Goal: Navigation & Orientation: Find specific page/section

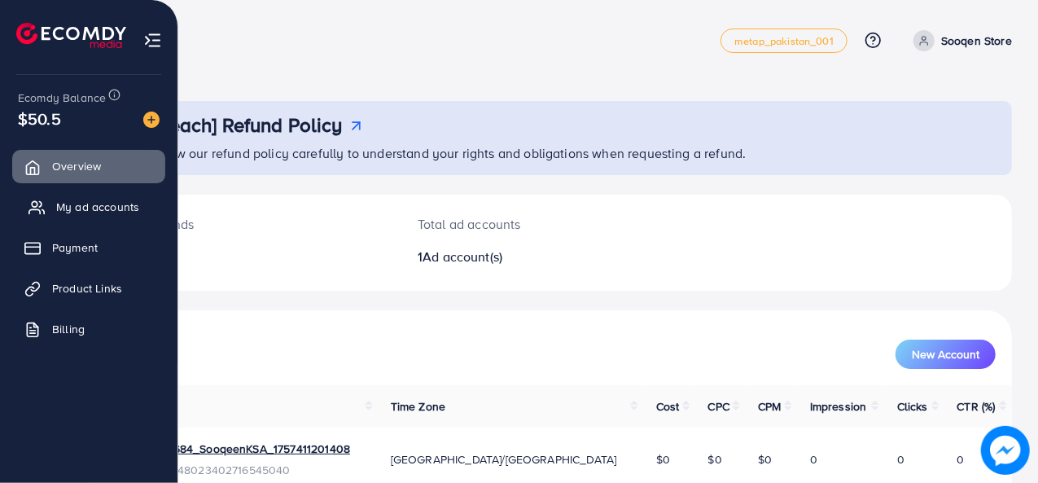
click at [86, 209] on span "My ad accounts" at bounding box center [97, 207] width 83 height 16
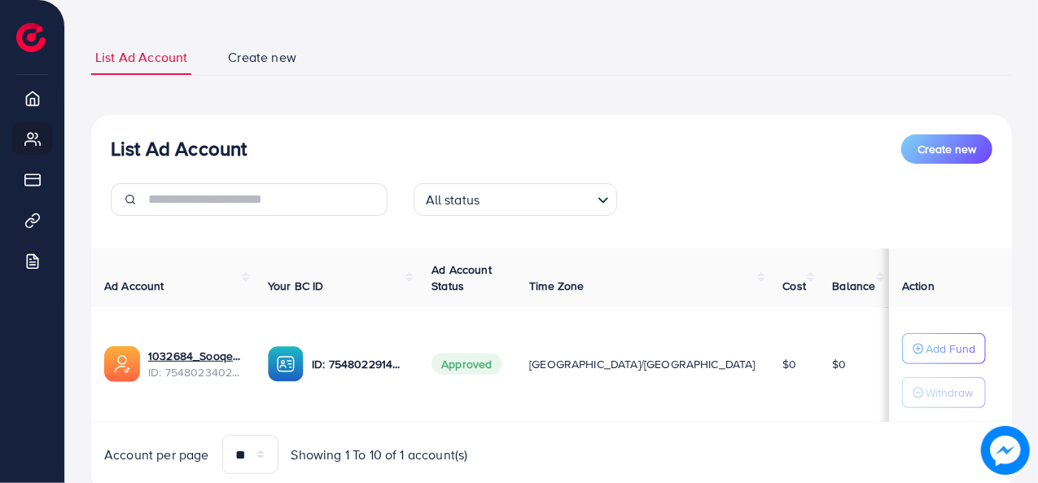
scroll to position [135, 0]
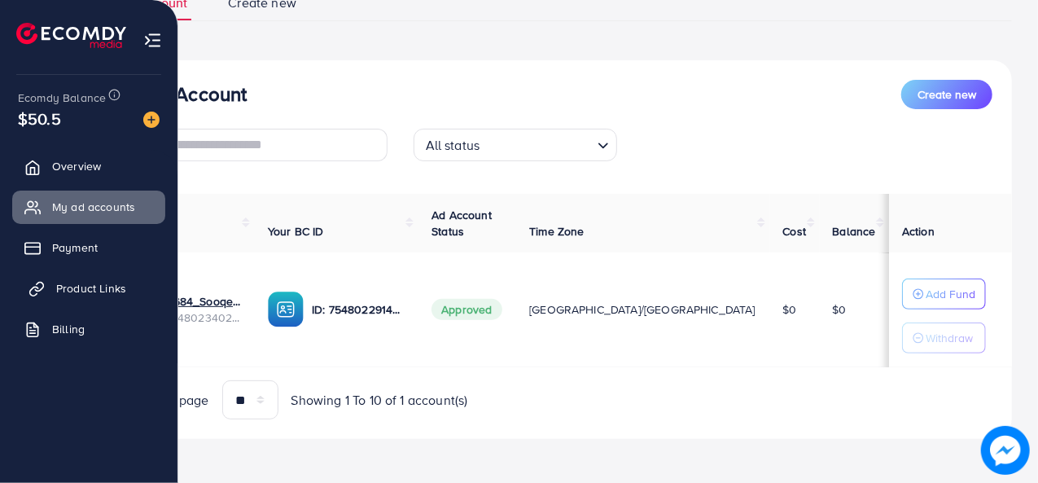
click at [91, 286] on span "Product Links" at bounding box center [91, 288] width 70 height 16
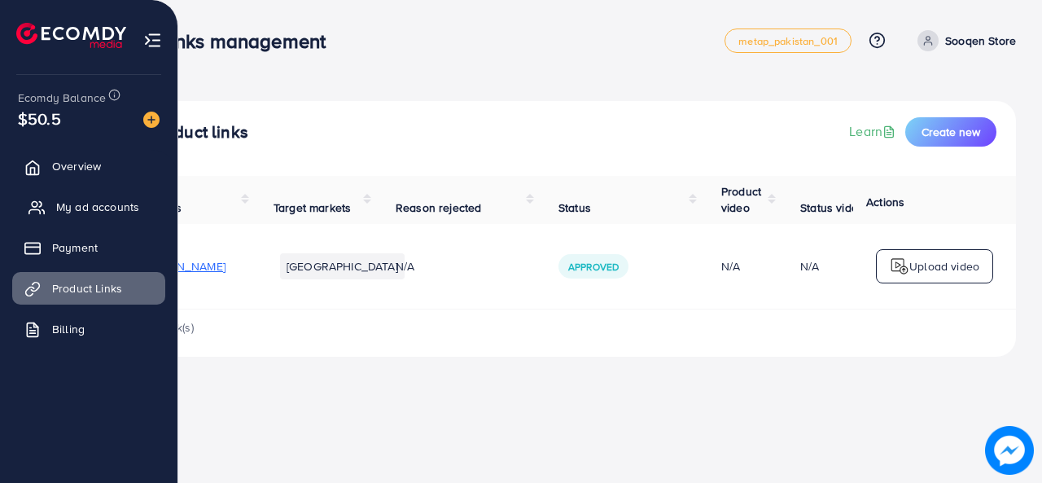
click at [95, 211] on span "My ad accounts" at bounding box center [97, 207] width 83 height 16
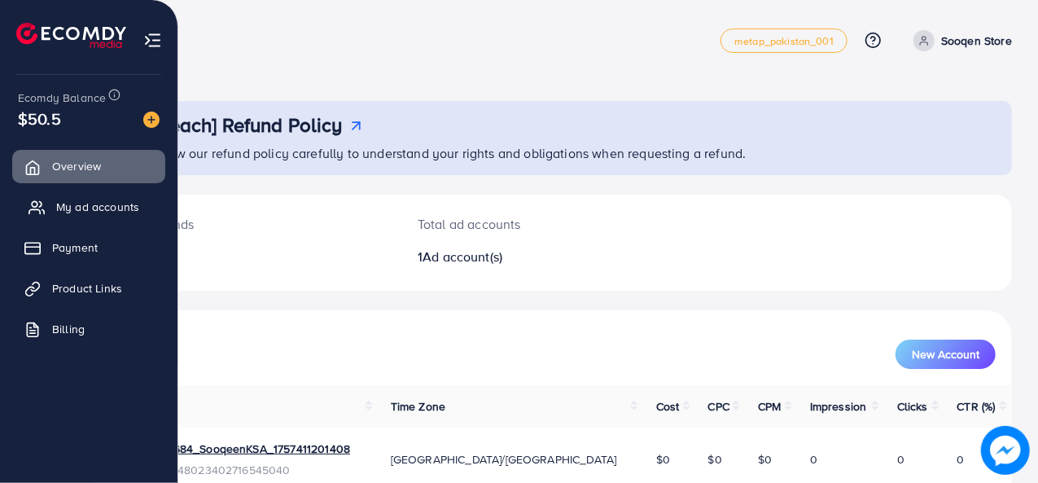
click at [113, 204] on span "My ad accounts" at bounding box center [97, 207] width 83 height 16
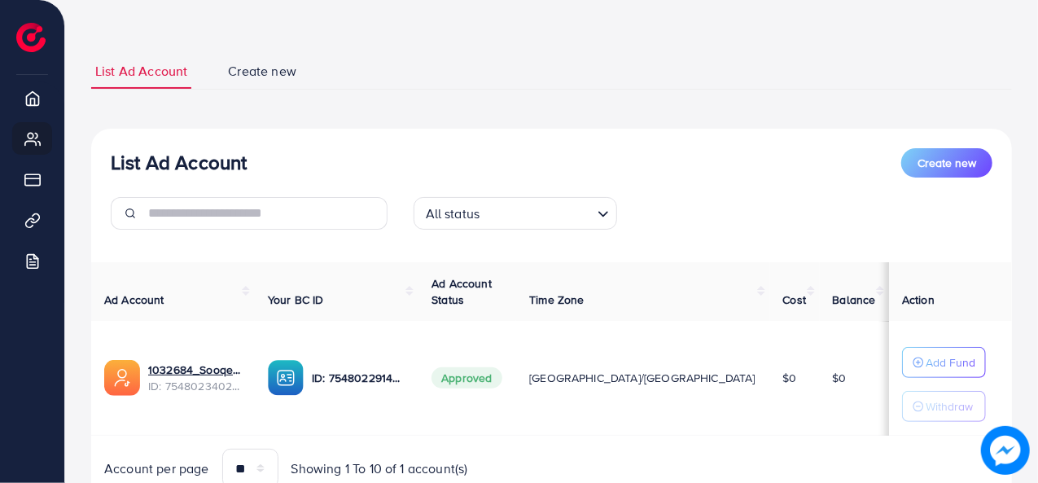
scroll to position [135, 0]
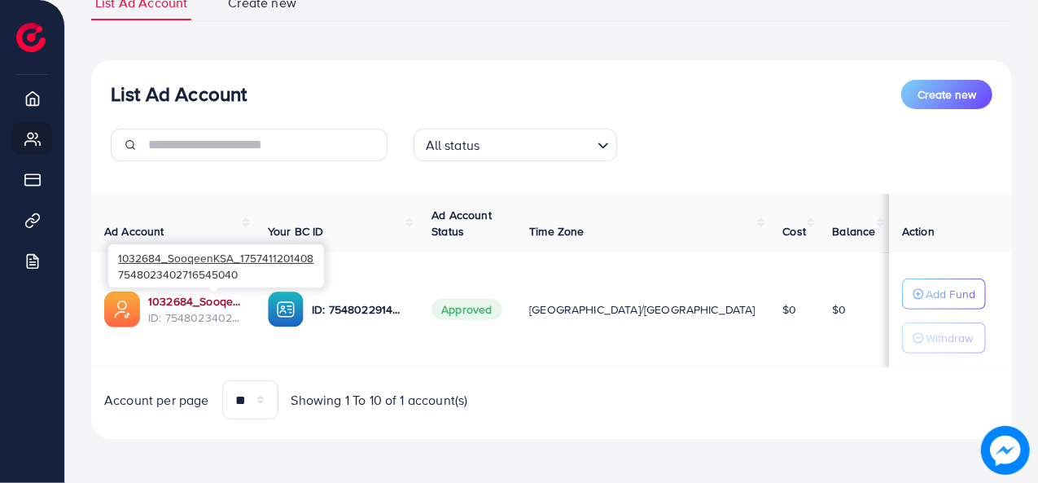
click at [229, 304] on link "1032684_SooqeenKSA_1757411201408" at bounding box center [195, 301] width 94 height 16
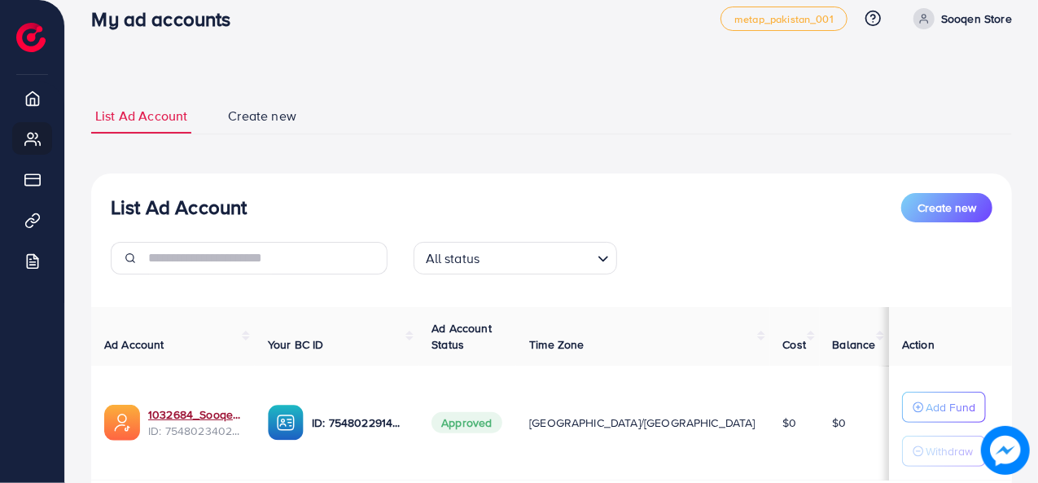
scroll to position [0, 0]
